Goal: Task Accomplishment & Management: Use online tool/utility

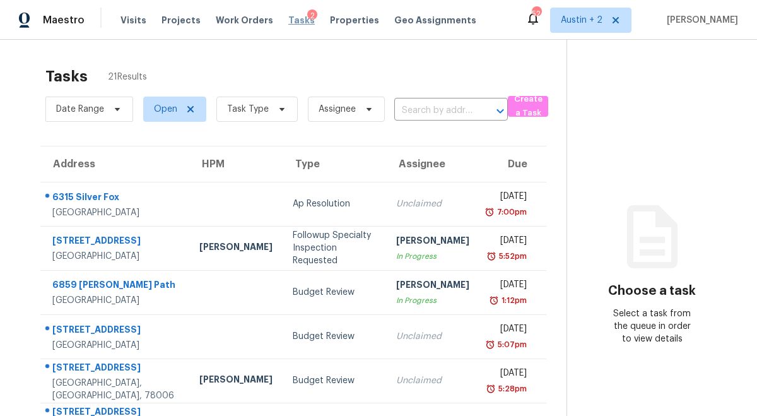
click at [288, 18] on span "Tasks" at bounding box center [301, 20] width 27 height 9
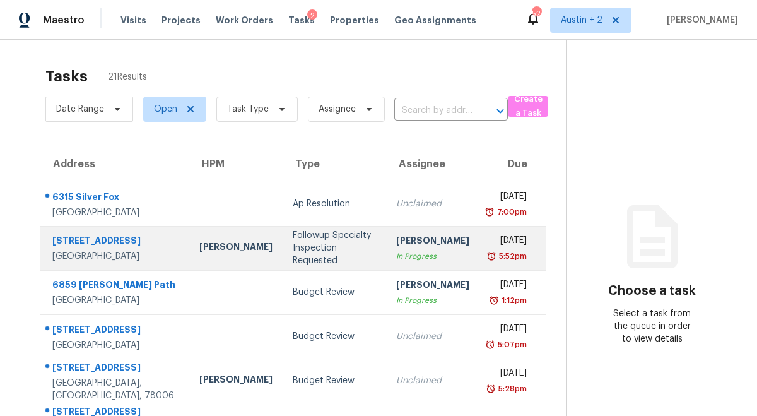
click at [317, 240] on div "Followup Specialty Inspection Requested" at bounding box center [334, 248] width 83 height 38
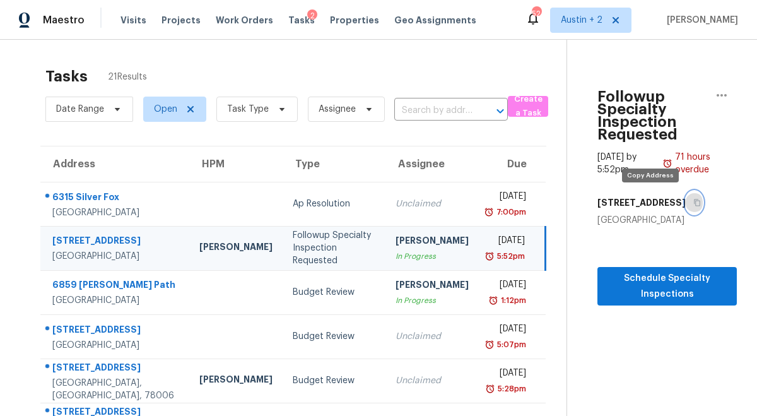
click at [686, 203] on button "button" at bounding box center [694, 202] width 17 height 23
click at [299, 243] on div "Followup Specialty Inspection Requested" at bounding box center [334, 248] width 83 height 38
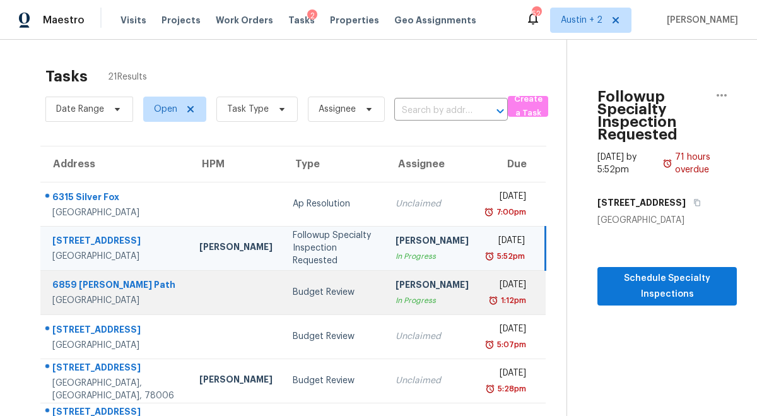
click at [297, 288] on div "Budget Review" at bounding box center [334, 292] width 83 height 13
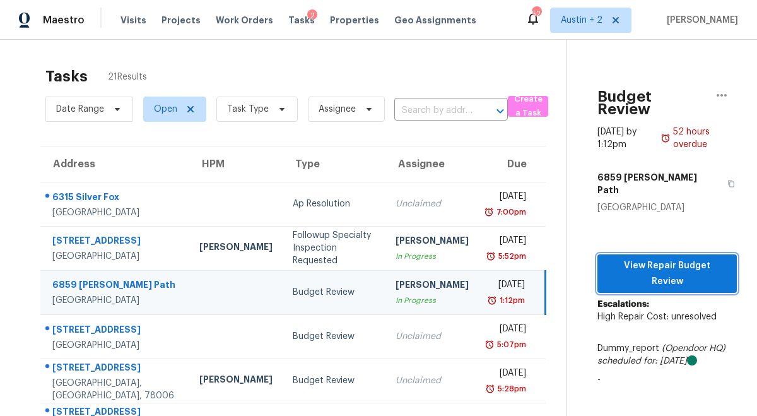
click at [628, 258] on span "View Repair Budget Review" at bounding box center [667, 273] width 119 height 31
click at [242, 21] on span "Work Orders" at bounding box center [244, 20] width 57 height 13
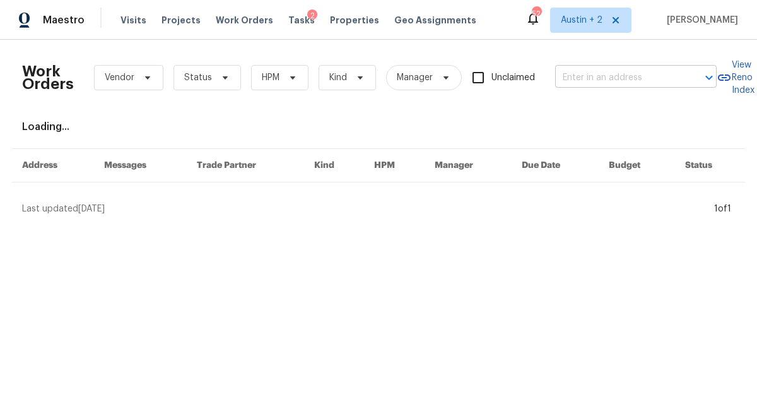
click at [610, 81] on input "text" at bounding box center [618, 78] width 126 height 20
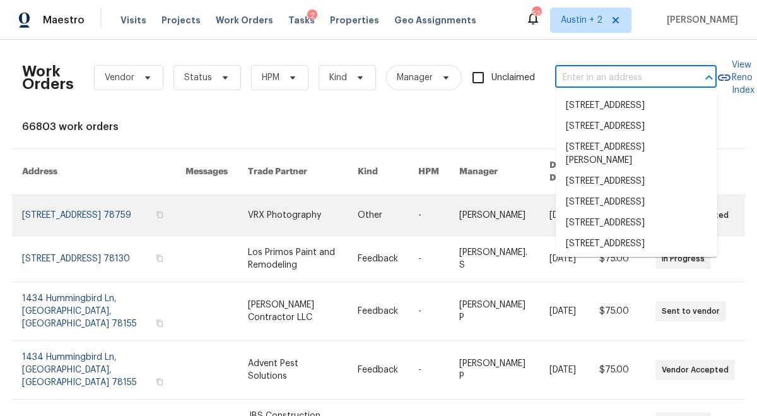
click at [93, 195] on link at bounding box center [103, 215] width 163 height 40
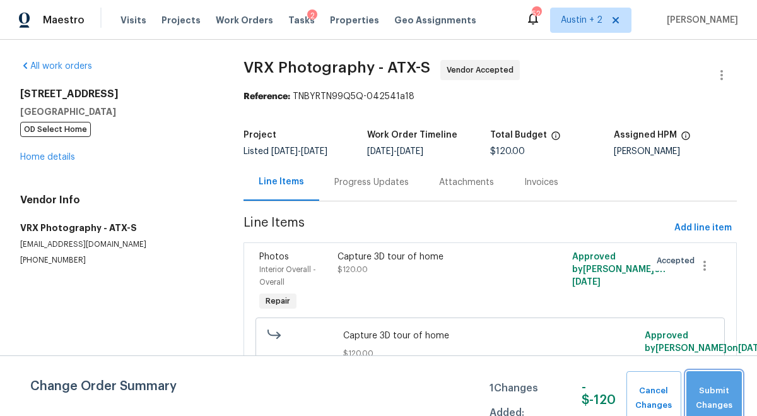
click at [718, 392] on span "Submit Changes" at bounding box center [714, 398] width 43 height 29
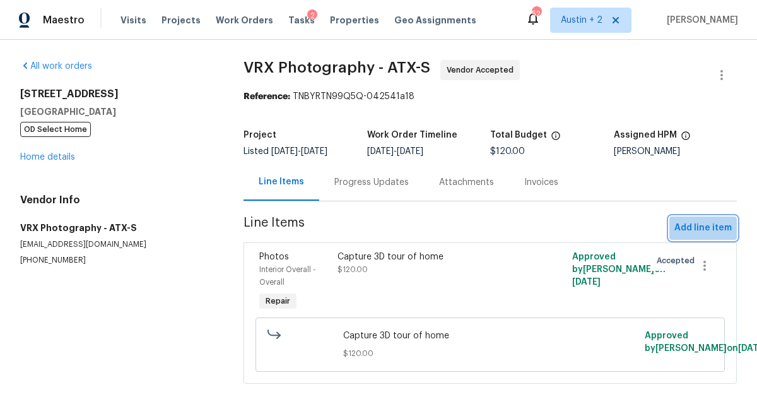
click at [701, 229] on span "Add line item" at bounding box center [703, 228] width 57 height 16
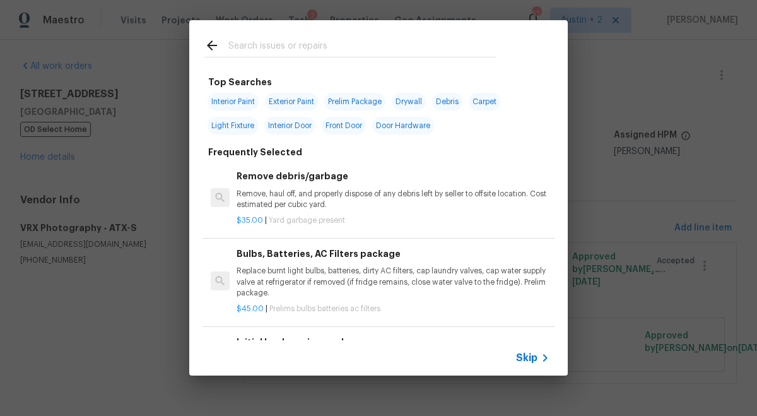
click at [332, 47] on input "text" at bounding box center [362, 47] width 268 height 19
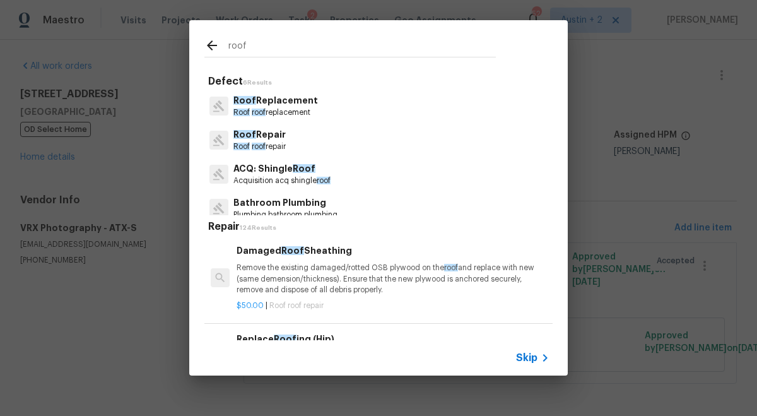
type input "roof"
click at [285, 104] on p "Roof Replacement" at bounding box center [276, 100] width 85 height 13
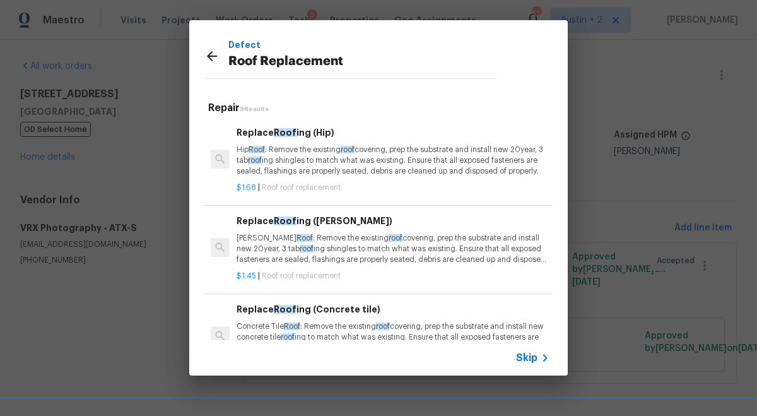
click at [400, 172] on p "Hip Roof : Remove the existing roof covering, prep the substrate and install ne…" at bounding box center [393, 161] width 313 height 32
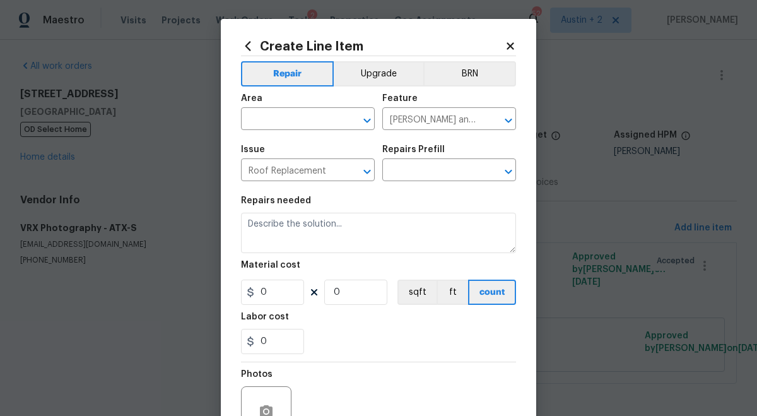
type input "Replace Roofing (Hip) $1.68"
type textarea "Hip Roof: Remove the existing roof covering, prep the substrate and install new…"
type input "1.68"
type input "1"
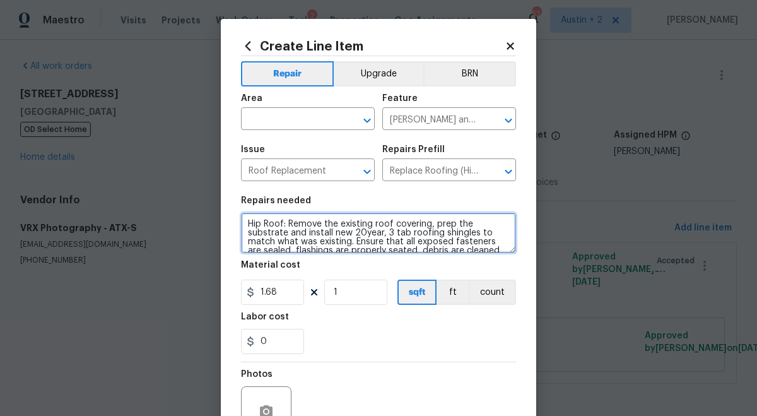
scroll to position [18, 0]
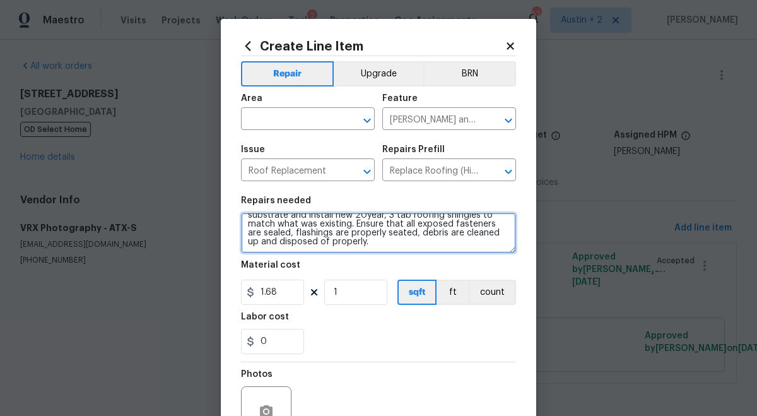
drag, startPoint x: 244, startPoint y: 222, endPoint x: 450, endPoint y: 332, distance: 233.2
click at [450, 332] on section "Repairs needed Hip Roof: Remove the existing roof covering, prep the substrate …" at bounding box center [378, 275] width 275 height 173
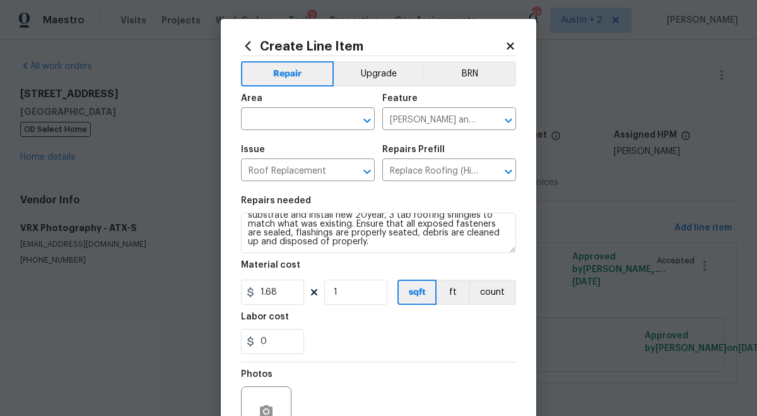
click at [514, 41] on icon at bounding box center [510, 45] width 11 height 11
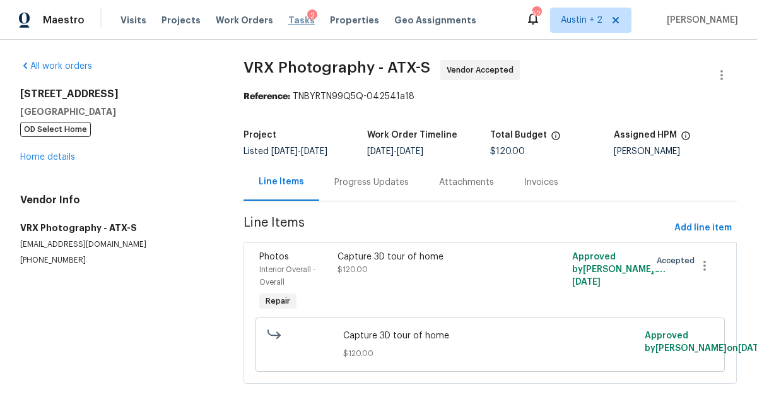
click at [290, 21] on span "Tasks" at bounding box center [301, 20] width 27 height 9
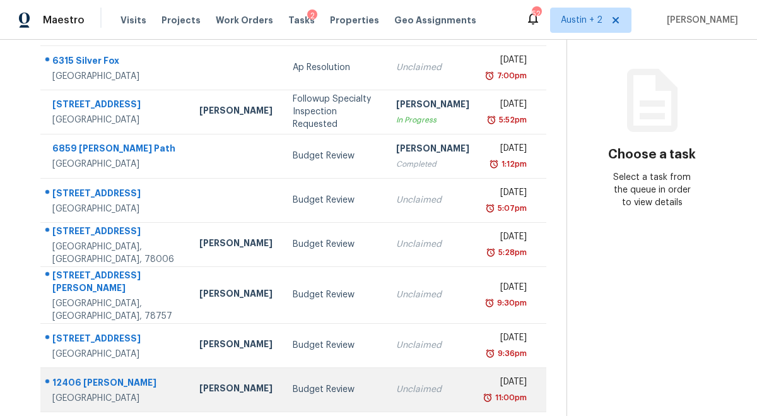
scroll to position [254, 0]
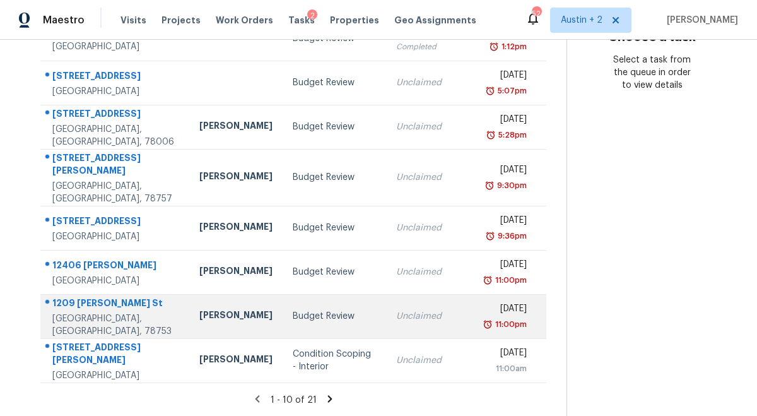
click at [283, 319] on td "Budget Review" at bounding box center [335, 316] width 104 height 44
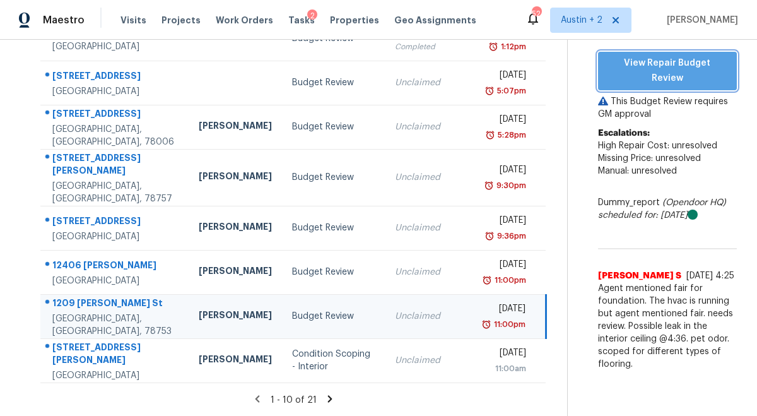
click at [654, 56] on span "View Repair Budget Review" at bounding box center [667, 71] width 119 height 31
